Goal: Use online tool/utility: Utilize a website feature to perform a specific function

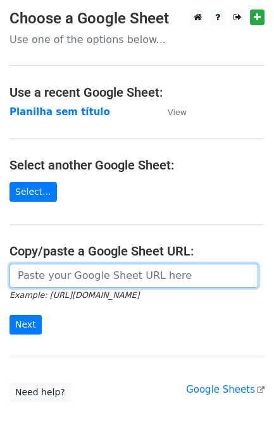
click at [61, 280] on input "url" at bounding box center [133, 276] width 248 height 24
paste input "https://docs.google.com/spreadsheets/d/11dGfEbGc57YceTrmeJPNe1kg2RUhHsyv8kR8EpL…"
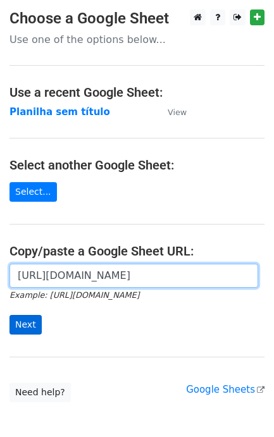
scroll to position [0, 278]
type input "https://docs.google.com/spreadsheets/d/11dGfEbGc57YceTrmeJPNe1kg2RUhHsyv8kR8EpL…"
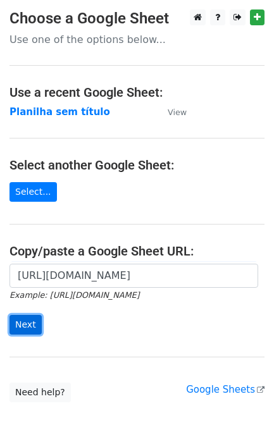
click at [30, 327] on input "Next" at bounding box center [25, 325] width 32 height 20
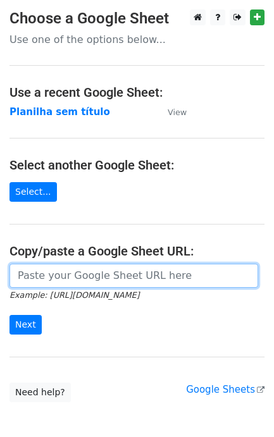
click at [111, 279] on input "url" at bounding box center [133, 276] width 248 height 24
paste input "https://docs.google.com/spreadsheets/d/11dGfEbGc57YceTrmeJPNe1kg2RUhHsyv8kR8EpL…"
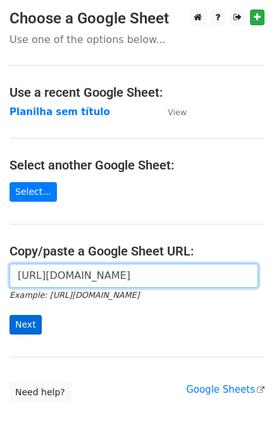
type input "https://docs.google.com/spreadsheets/d/11dGfEbGc57YceTrmeJPNe1kg2RUhHsyv8kR8EpL…"
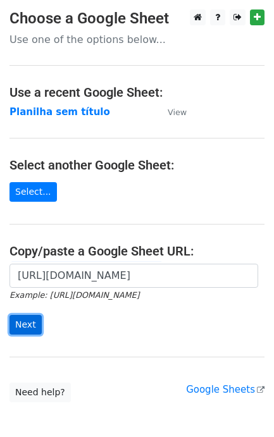
click at [30, 320] on input "Next" at bounding box center [25, 325] width 32 height 20
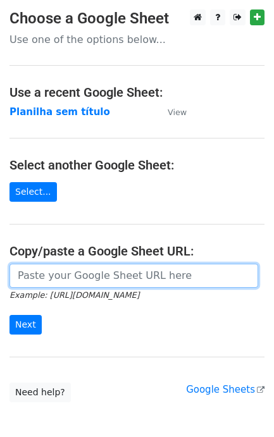
click at [61, 283] on input "url" at bounding box center [133, 276] width 248 height 24
paste input "https://docs.google.com/spreadsheets/d/11dGfEbGc57YceTrmeJPNe1kg2RUhHsyv8kR8EpL…"
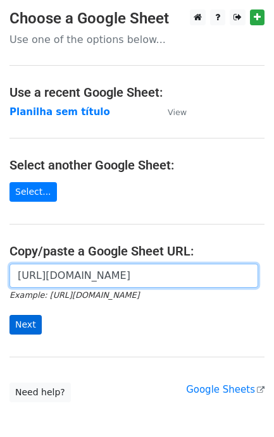
type input "[URL][DOMAIN_NAME]"
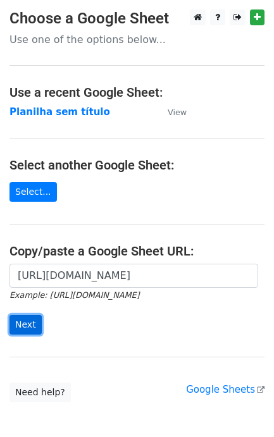
click at [25, 332] on input "Next" at bounding box center [25, 325] width 32 height 20
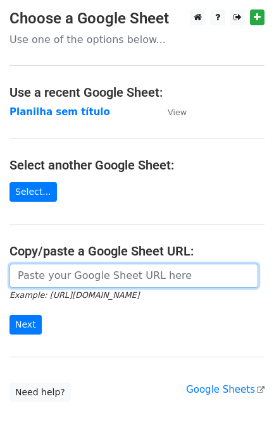
click at [88, 281] on input "url" at bounding box center [133, 276] width 248 height 24
paste input "[URL][DOMAIN_NAME]"
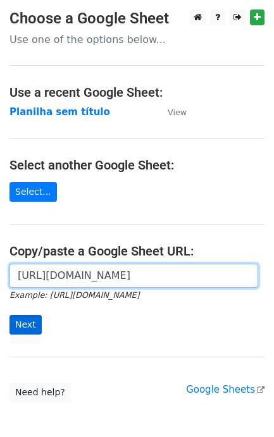
type input "https://docs.google.com/spreadsheets/d/11dGfEbGc57YceTrmeJPNe1kg2RUhHsyv8kR8EpL…"
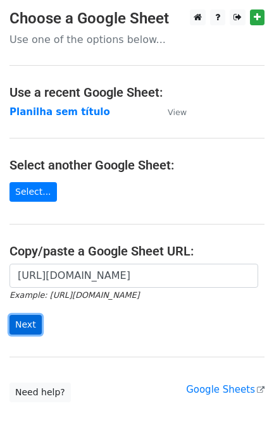
scroll to position [0, 0]
click at [32, 317] on input "Next" at bounding box center [25, 325] width 32 height 20
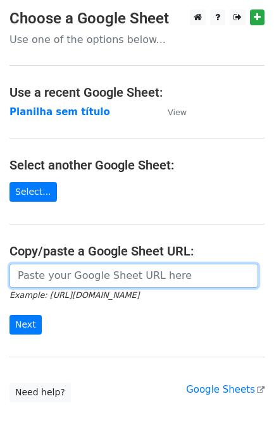
click at [145, 283] on input "url" at bounding box center [133, 276] width 248 height 24
paste input "[URL][DOMAIN_NAME]"
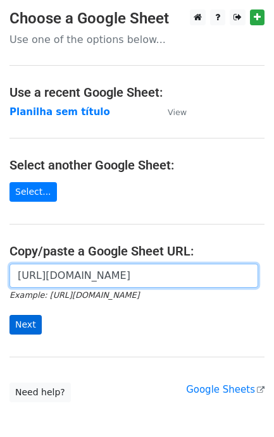
type input "[URL][DOMAIN_NAME]"
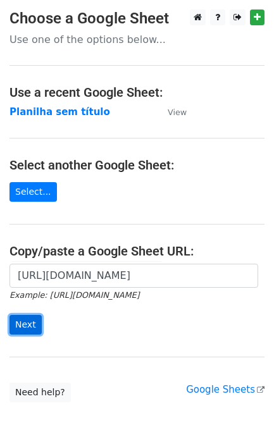
click at [27, 327] on input "Next" at bounding box center [25, 325] width 32 height 20
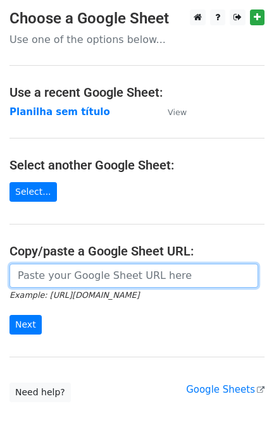
click at [85, 271] on input "url" at bounding box center [133, 276] width 248 height 24
paste input "[URL][DOMAIN_NAME]"
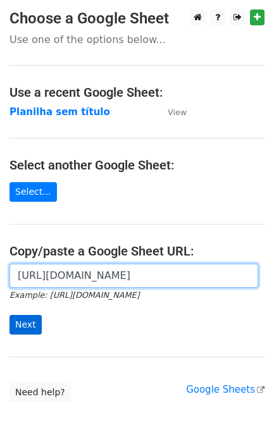
type input "[URL][DOMAIN_NAME]"
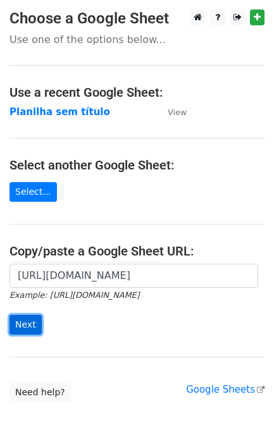
click at [39, 324] on input "Next" at bounding box center [25, 325] width 32 height 20
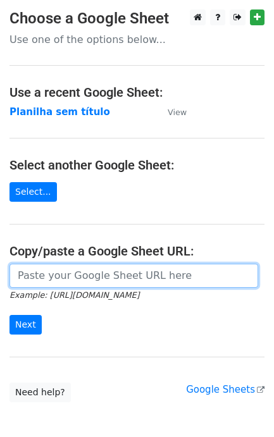
click at [51, 272] on input "url" at bounding box center [133, 276] width 248 height 24
paste input "[URL][DOMAIN_NAME]"
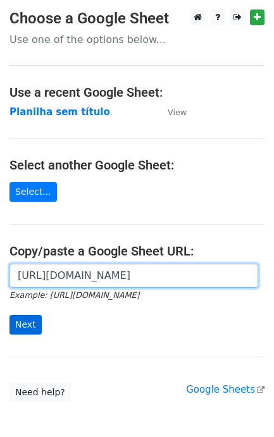
type input "https://docs.google.com/spreadsheets/d/11dGfEbGc57YceTrmeJPNe1kg2RUhHsyv8kR8EpL…"
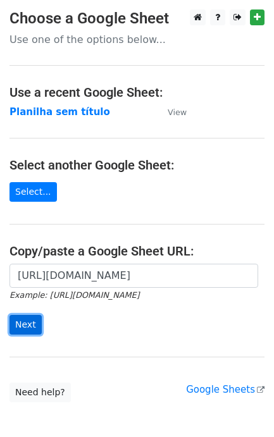
scroll to position [0, 0]
click at [30, 326] on input "Next" at bounding box center [25, 325] width 32 height 20
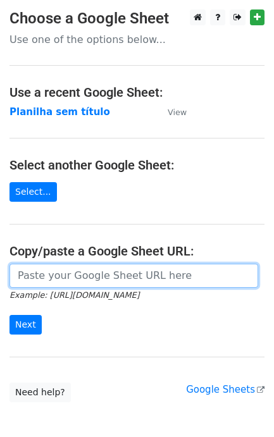
click at [143, 285] on input "url" at bounding box center [133, 276] width 248 height 24
paste input "[URL][DOMAIN_NAME]"
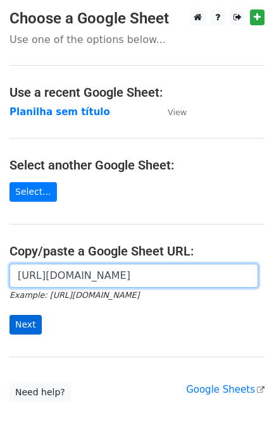
scroll to position [0, 278]
type input "[URL][DOMAIN_NAME]"
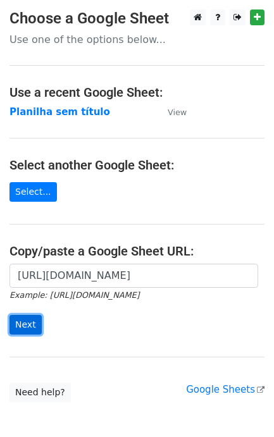
click at [27, 326] on input "Next" at bounding box center [25, 325] width 32 height 20
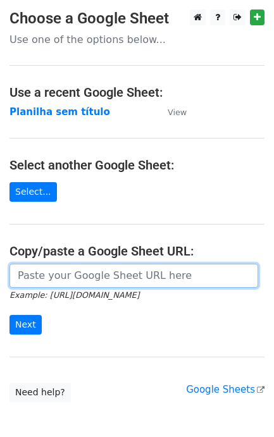
drag, startPoint x: 0, startPoint y: 0, endPoint x: 83, endPoint y: 277, distance: 289.2
click at [83, 277] on input "url" at bounding box center [133, 276] width 248 height 24
paste input "https://docs.google.com/spreadsheets/d/11dGfEbGc57YceTrmeJPNe1kg2RUhHsyv8kR8EpL…"
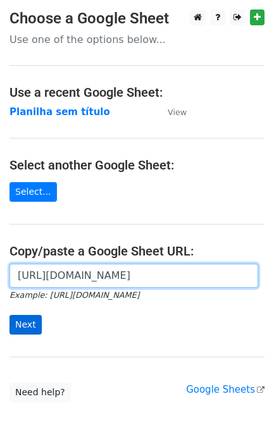
scroll to position [0, 278]
type input "https://docs.google.com/spreadsheets/d/11dGfEbGc57YceTrmeJPNe1kg2RUhHsyv8kR8EpL…"
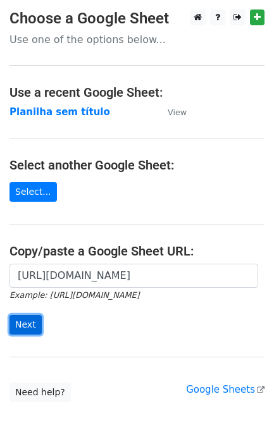
click at [18, 321] on input "Next" at bounding box center [25, 325] width 32 height 20
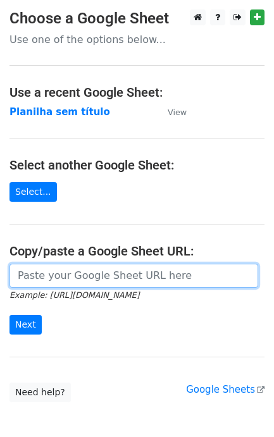
click at [87, 286] on input "url" at bounding box center [133, 276] width 248 height 24
paste input "https://docs.google.com/spreadsheets/d/11dGfEbGc57YceTrmeJPNe1kg2RUhHsyv8kR8EpL…"
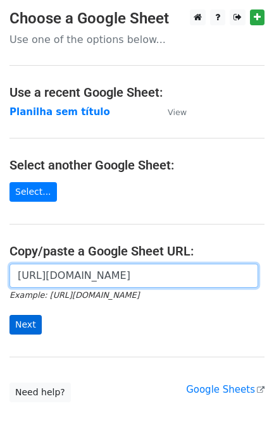
type input "https://docs.google.com/spreadsheets/d/11dGfEbGc57YceTrmeJPNe1kg2RUhHsyv8kR8EpL…"
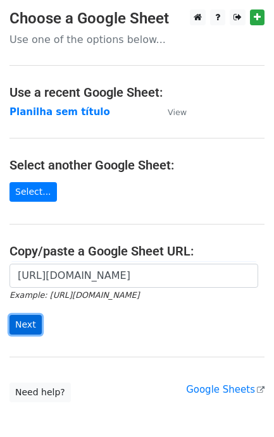
click at [26, 318] on input "Next" at bounding box center [25, 325] width 32 height 20
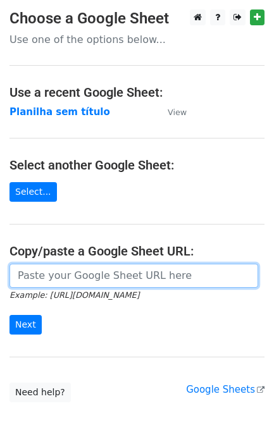
click at [87, 286] on input "url" at bounding box center [133, 276] width 248 height 24
paste input "https://docs.google.com/spreadsheets/d/11dGfEbGc57YceTrmeJPNe1kg2RUhHsyv8kR8EpL…"
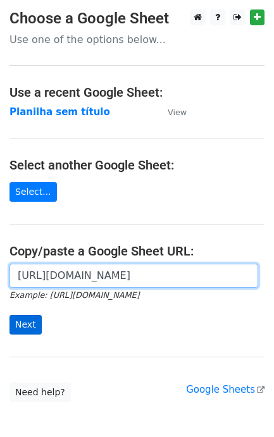
type input "https://docs.google.com/spreadsheets/d/11dGfEbGc57YceTrmeJPNe1kg2RUhHsyv8kR8EpL…"
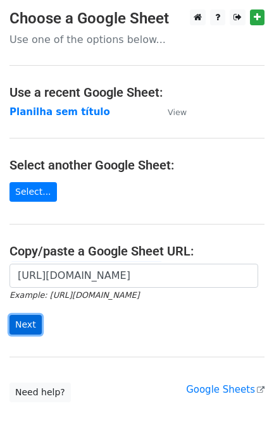
click at [32, 326] on input "Next" at bounding box center [25, 325] width 32 height 20
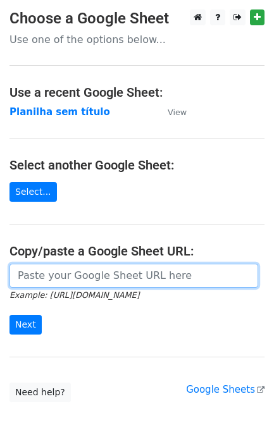
click at [61, 283] on input "url" at bounding box center [133, 276] width 248 height 24
paste input "[URL][DOMAIN_NAME]"
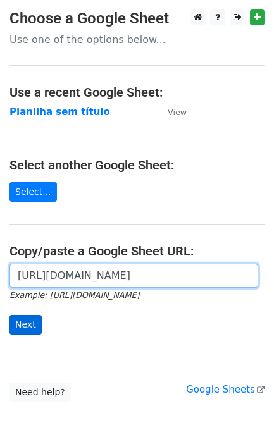
type input "[URL][DOMAIN_NAME]"
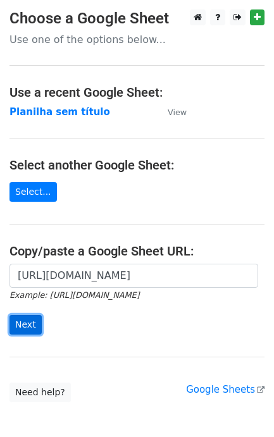
scroll to position [0, 0]
click at [13, 326] on input "Next" at bounding box center [25, 325] width 32 height 20
